Goal: Task Accomplishment & Management: Use online tool/utility

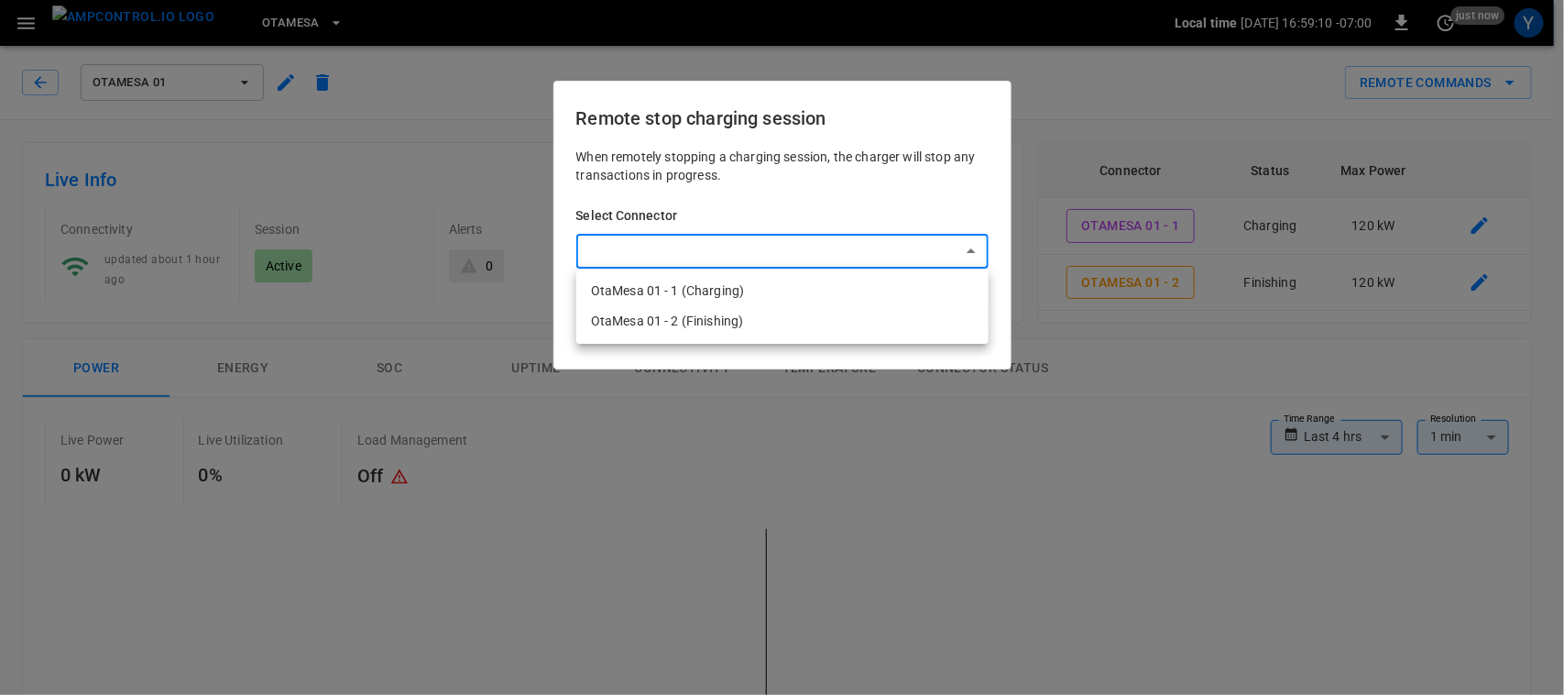
click at [638, 296] on li "OtaMesa 01 - 1 (Charging)" at bounding box center [782, 291] width 412 height 30
type input "**********"
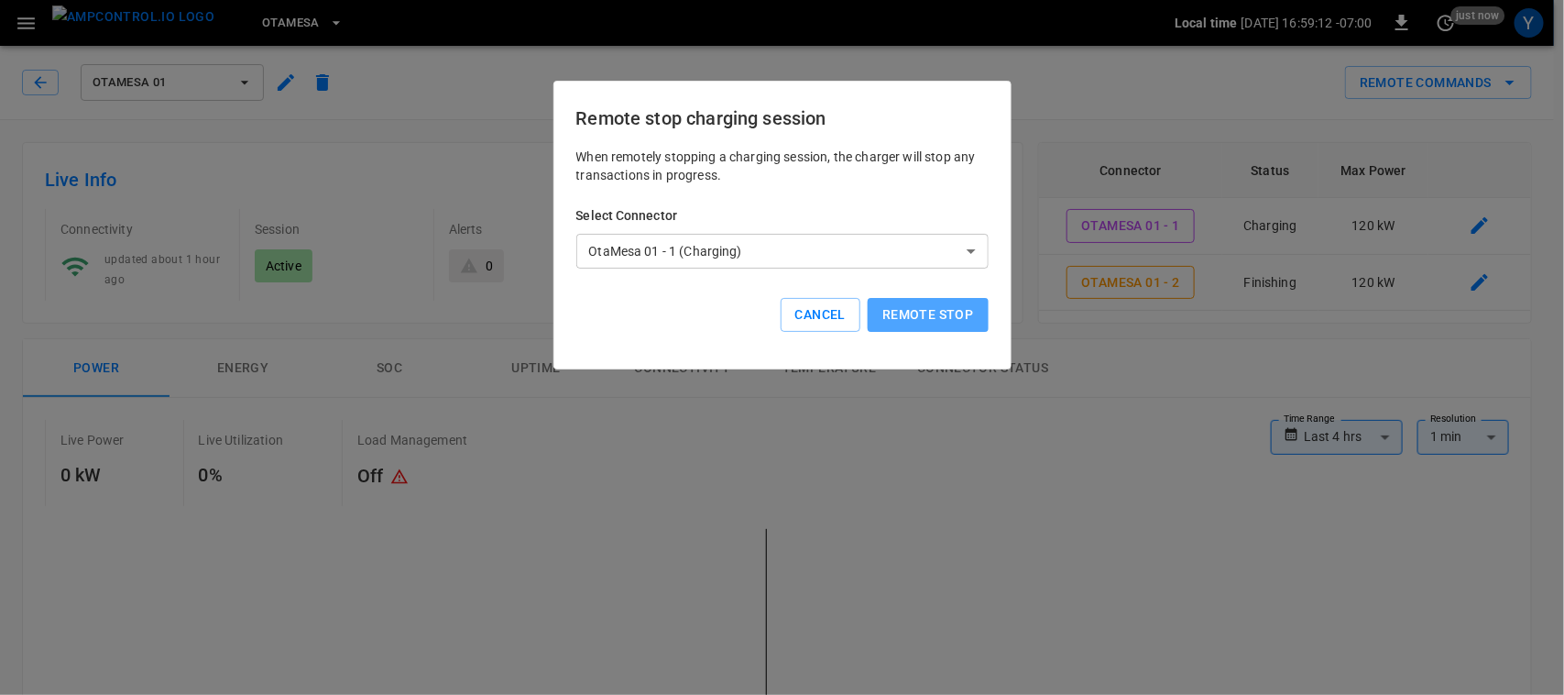
click at [949, 321] on button "Remote stop" at bounding box center [928, 315] width 120 height 34
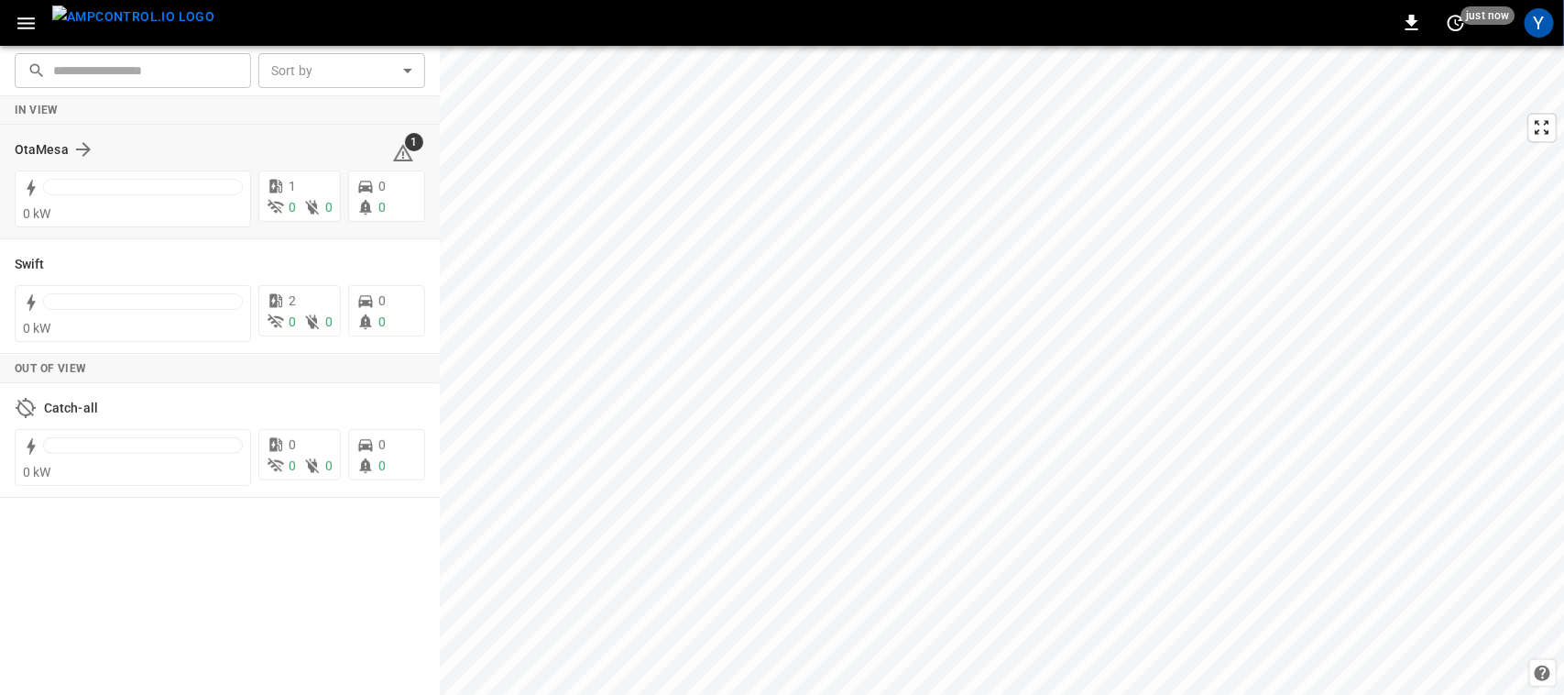
click at [49, 128] on div "OtaMesa 1 0 kW 1 0 0 0 0" at bounding box center [220, 182] width 440 height 115
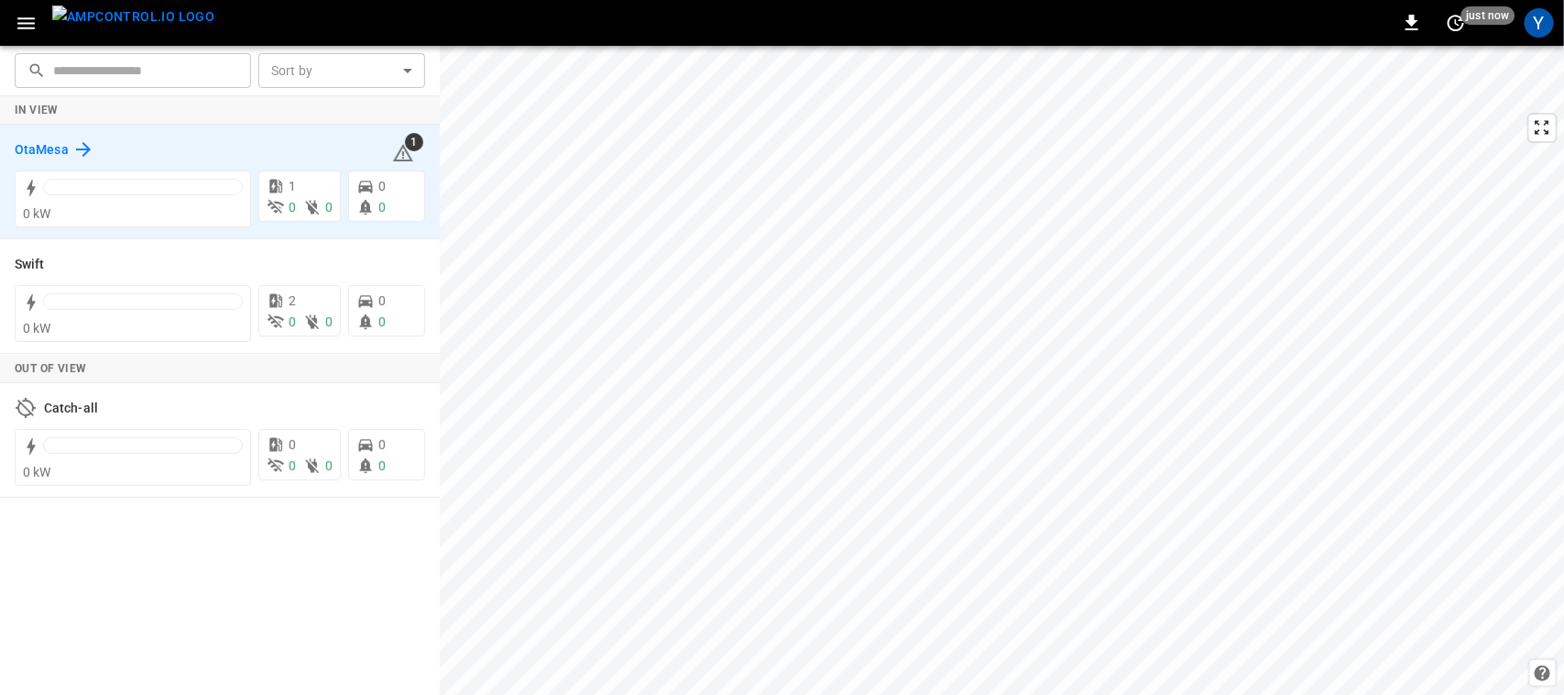
click at [60, 142] on h6 "OtaMesa" at bounding box center [42, 150] width 54 height 20
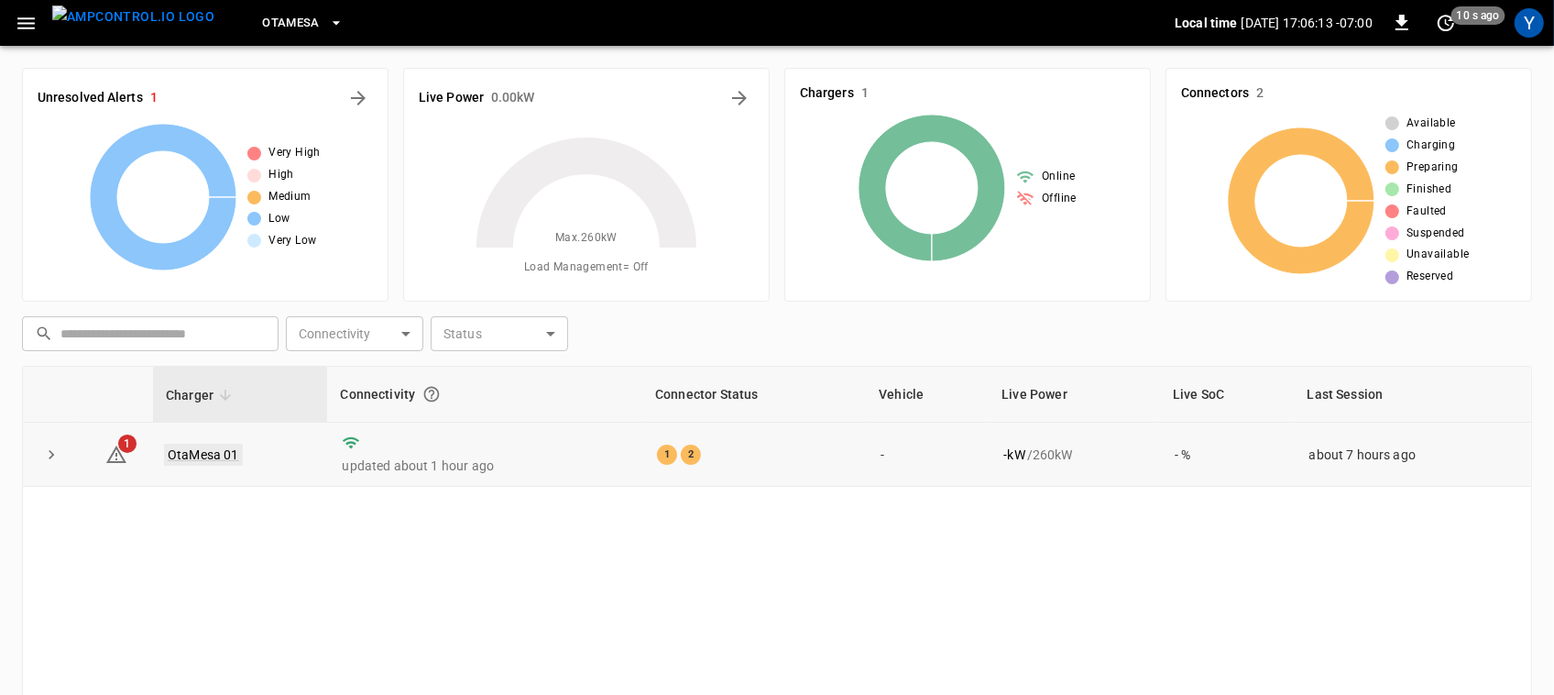
click at [199, 454] on link "OtaMesa 01" at bounding box center [203, 454] width 79 height 22
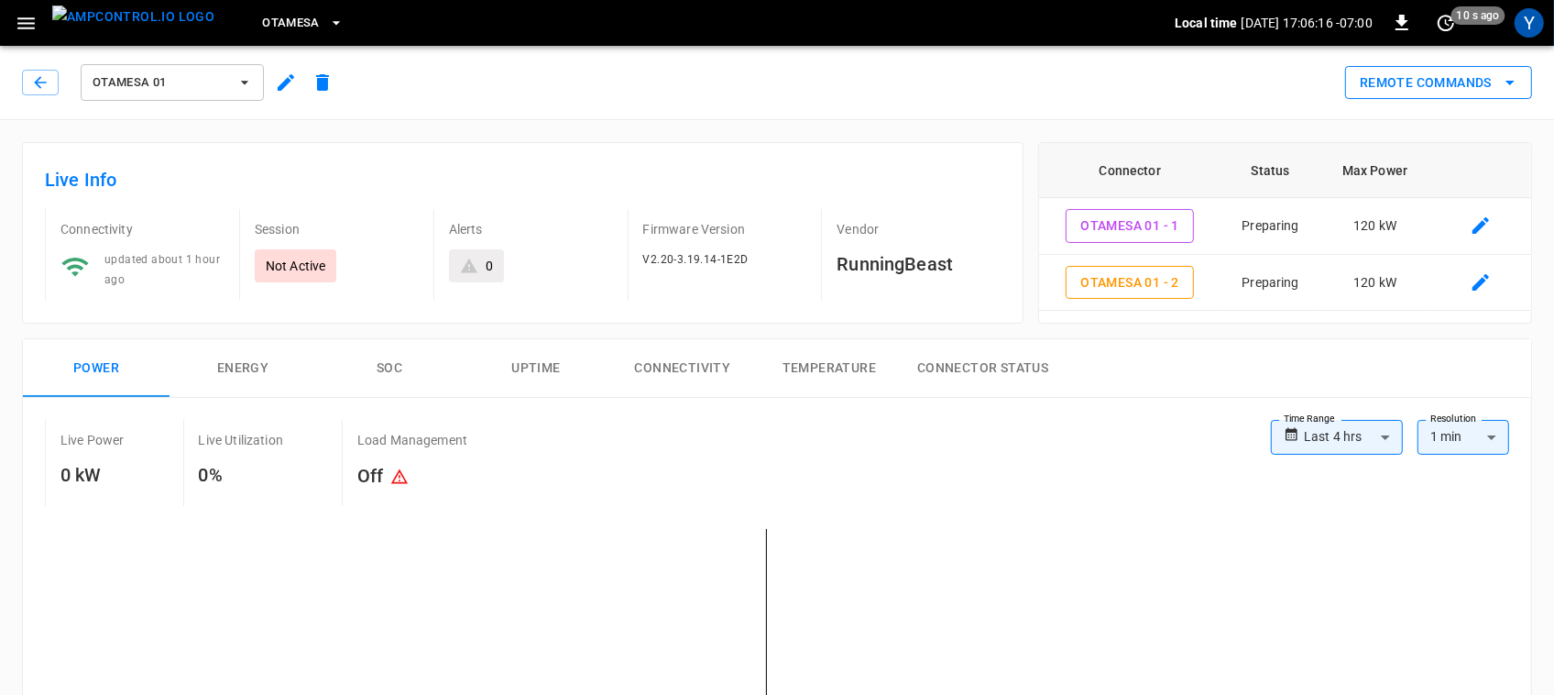
click at [1473, 93] on button "Remote Commands" at bounding box center [1438, 83] width 187 height 34
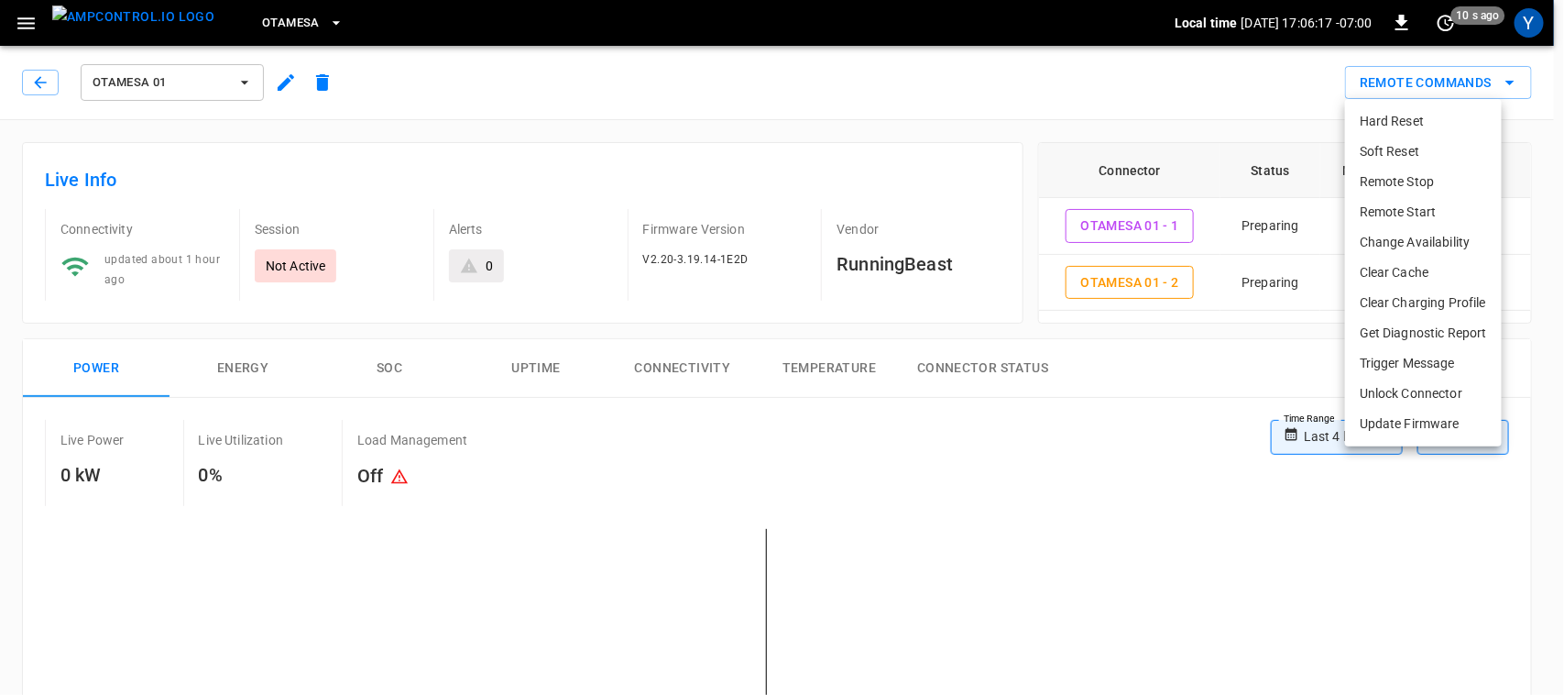
click at [1418, 213] on li "Remote Start" at bounding box center [1423, 212] width 157 height 30
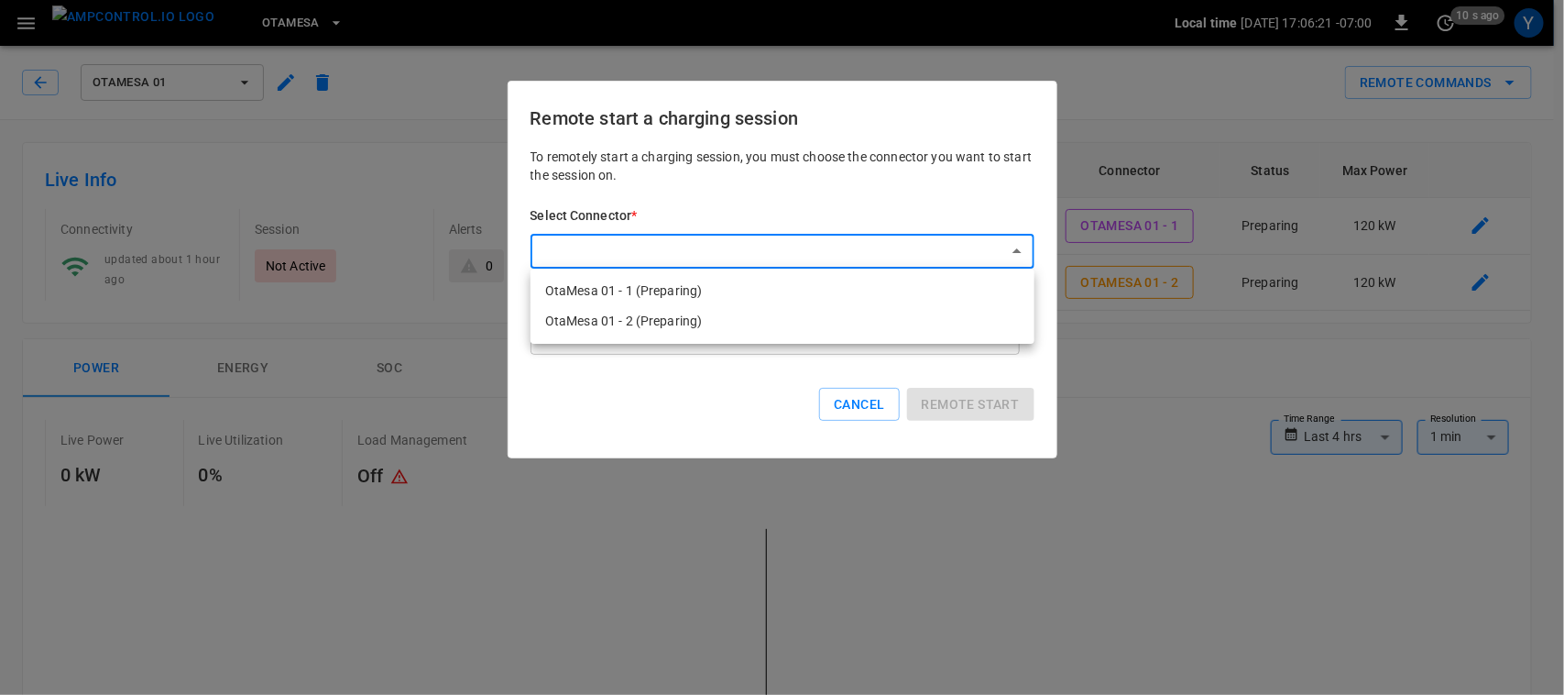
drag, startPoint x: 936, startPoint y: 289, endPoint x: 900, endPoint y: 291, distance: 36.8
click at [900, 291] on li "OtaMesa 01 - 1 (Preparing)" at bounding box center [783, 291] width 504 height 30
type input "**********"
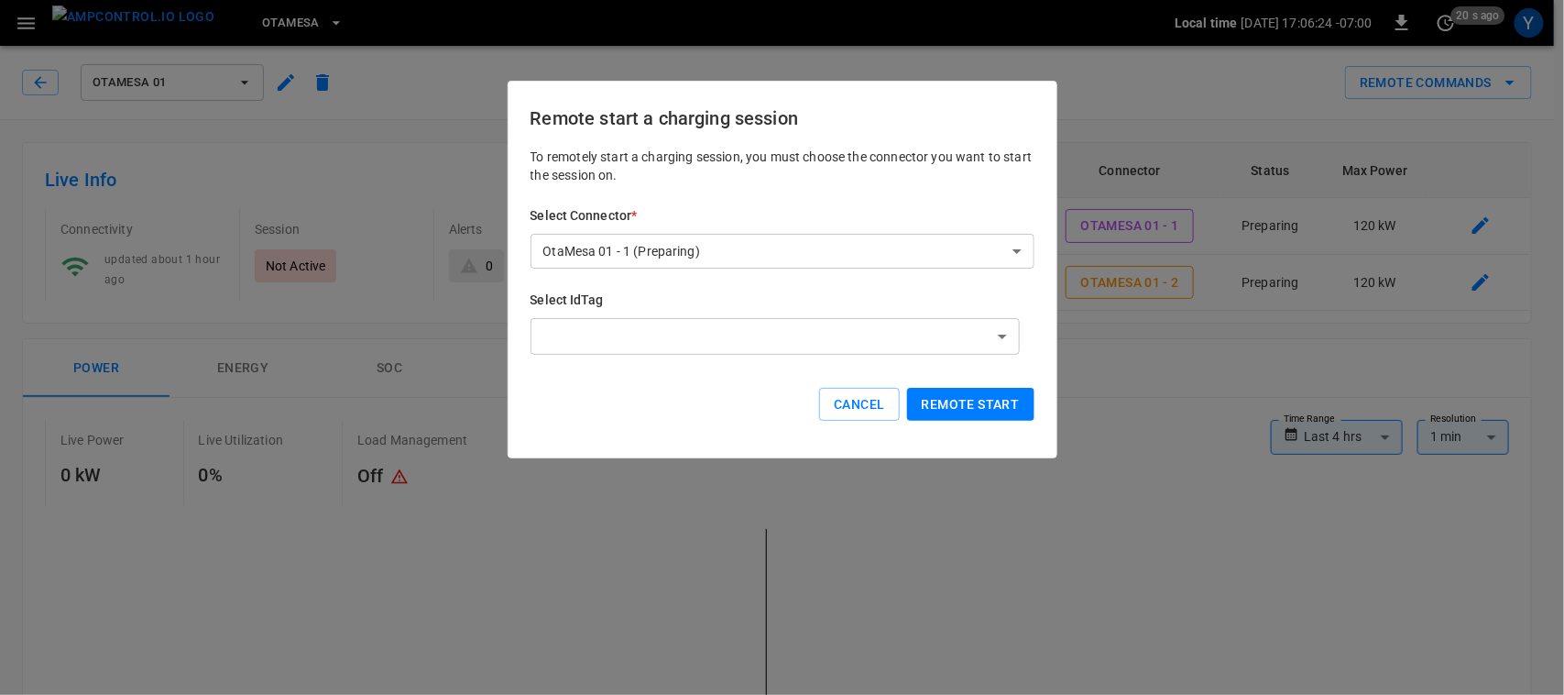
click at [958, 400] on button "Remote start" at bounding box center [970, 405] width 127 height 34
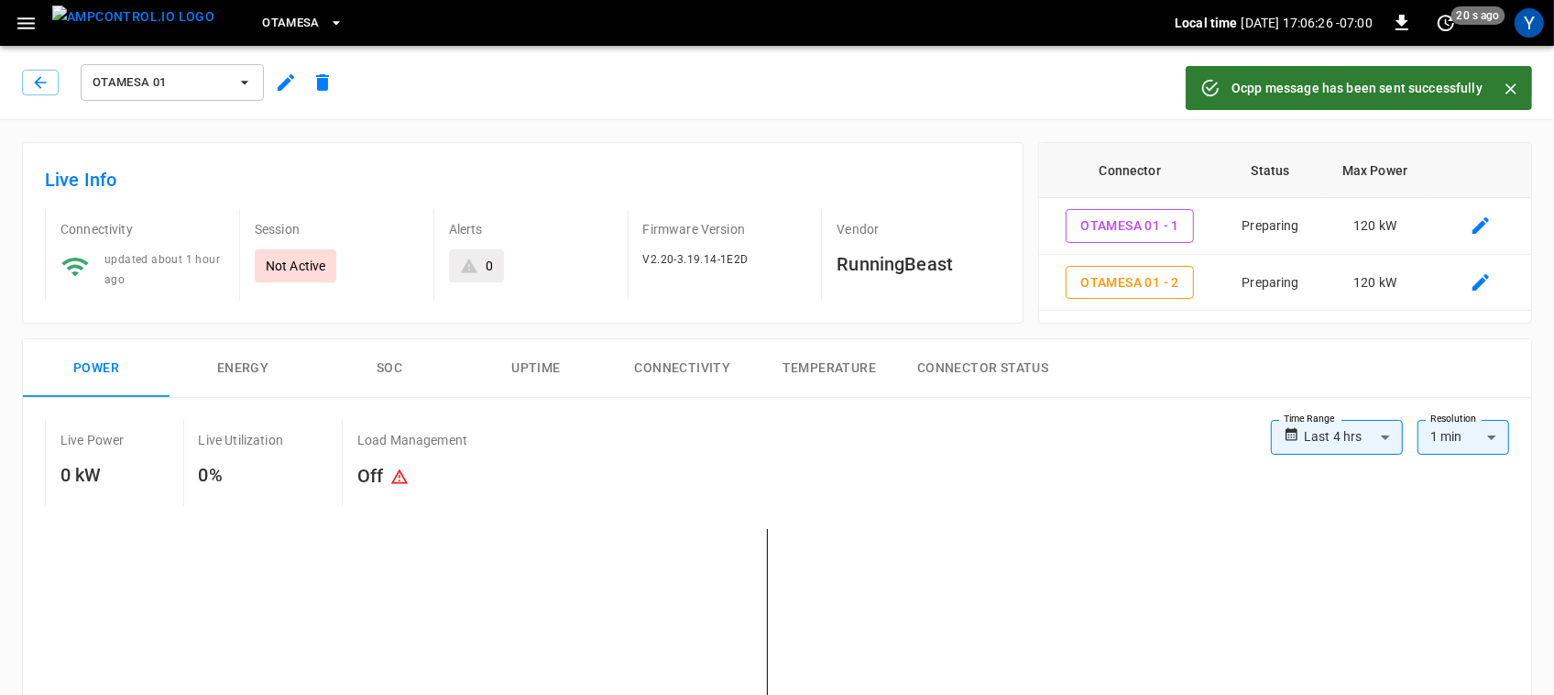
click at [1514, 93] on icon "Close" at bounding box center [1510, 88] width 11 height 11
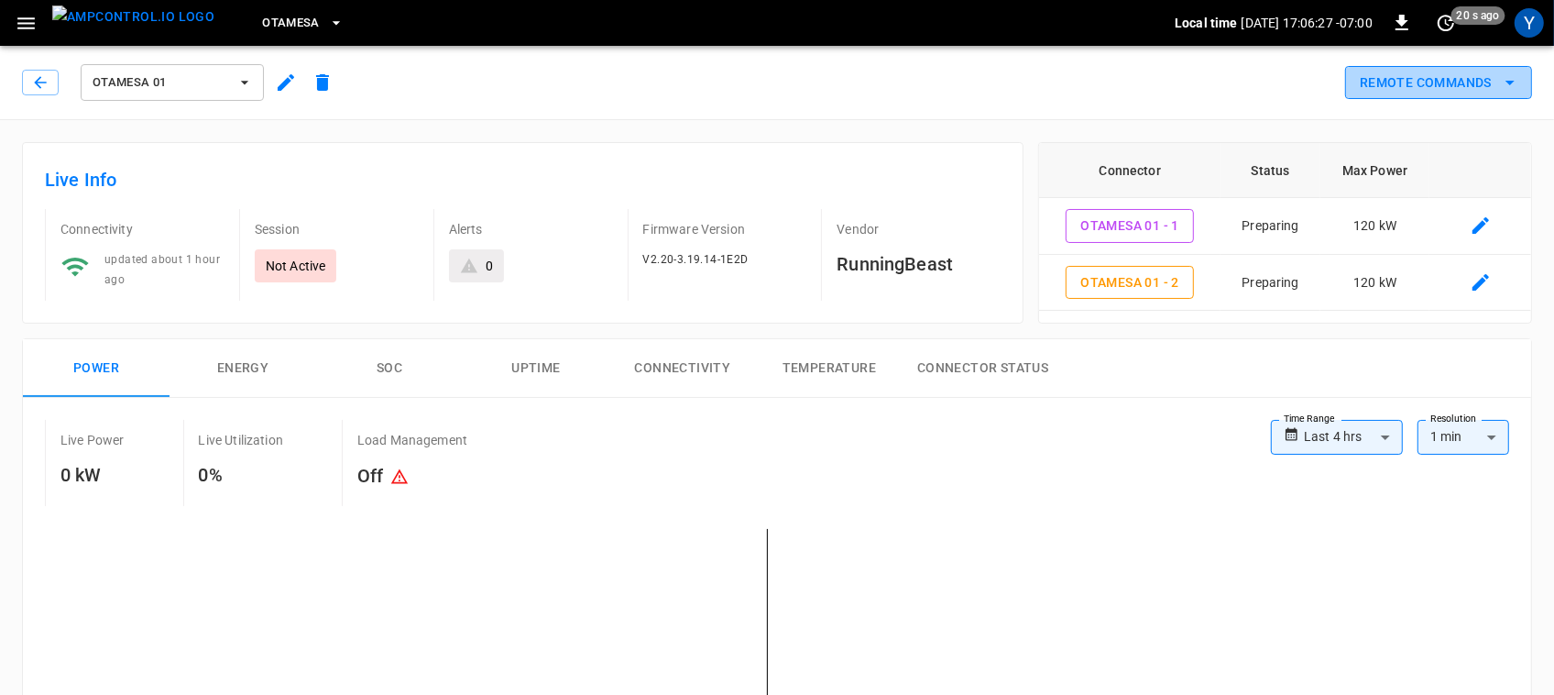
click at [1423, 94] on button "Remote Commands" at bounding box center [1438, 83] width 187 height 34
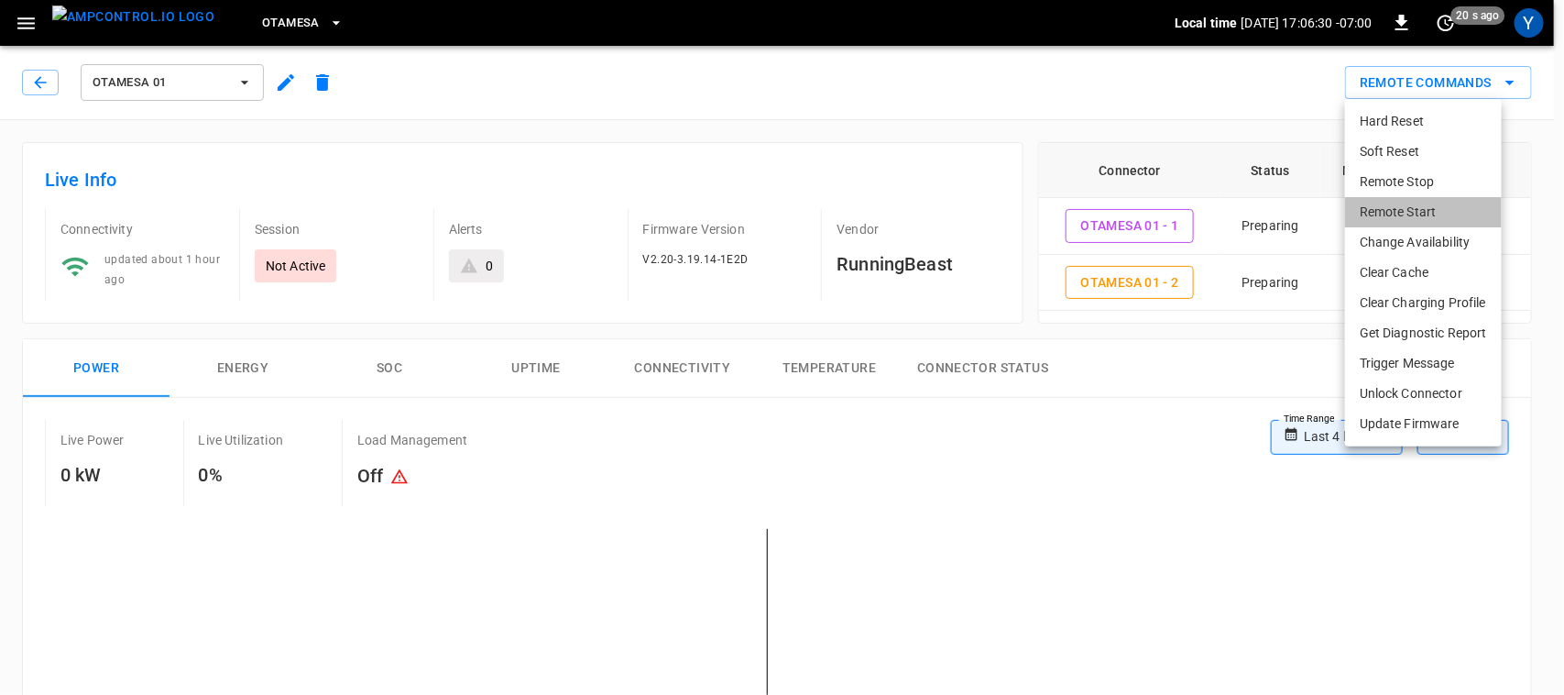
click at [1413, 197] on li "Remote Start" at bounding box center [1423, 212] width 157 height 30
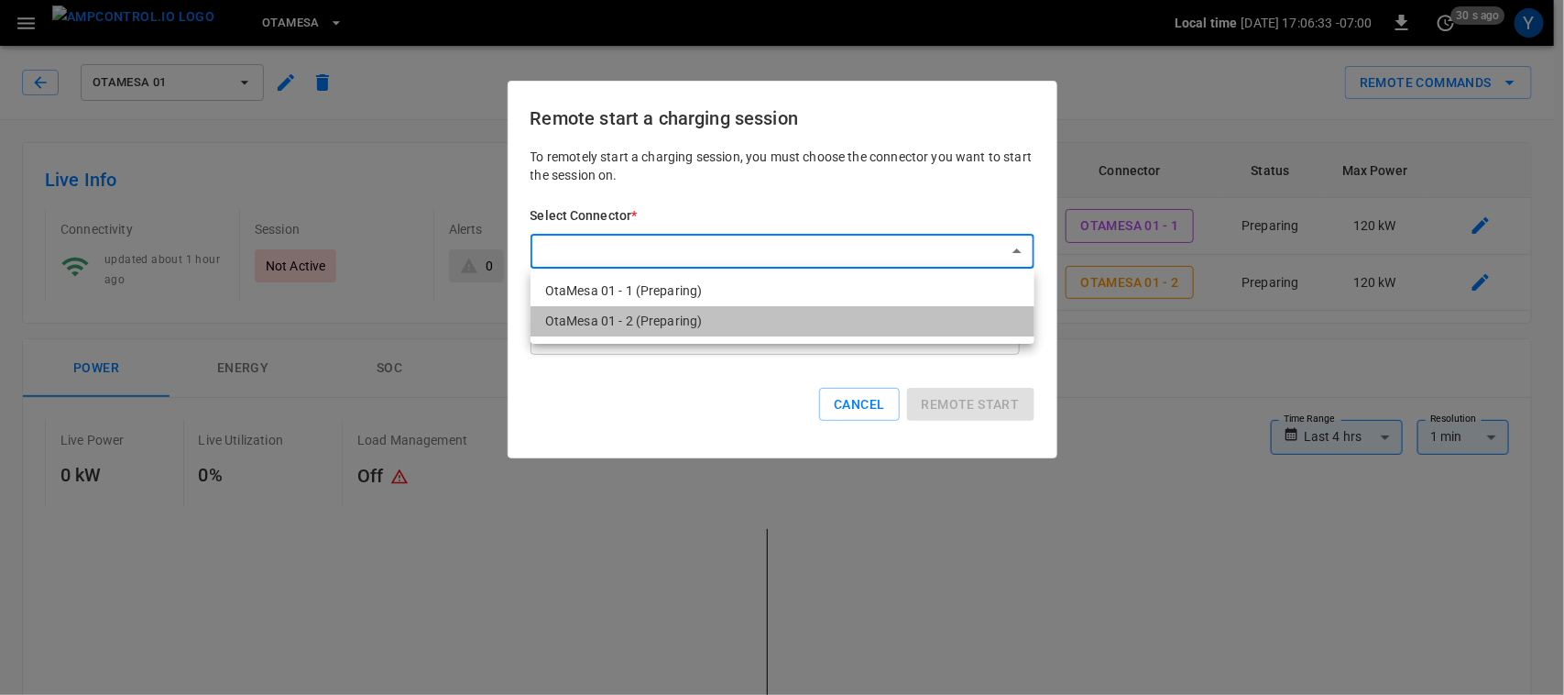
click at [835, 323] on li "OtaMesa 01 - 2 (Preparing)" at bounding box center [783, 321] width 504 height 30
type input "**********"
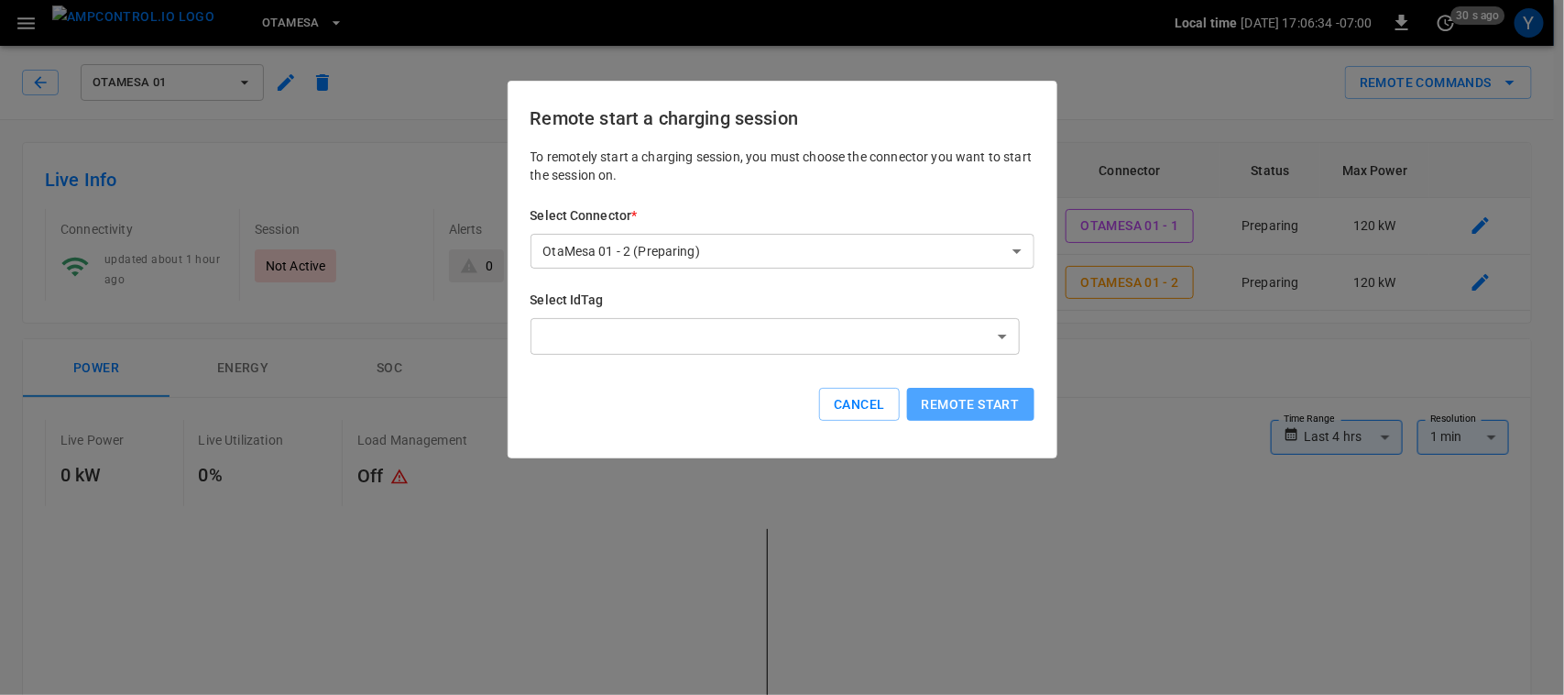
click at [965, 391] on button "Remote start" at bounding box center [970, 405] width 127 height 34
